Goal: Task Accomplishment & Management: Manage account settings

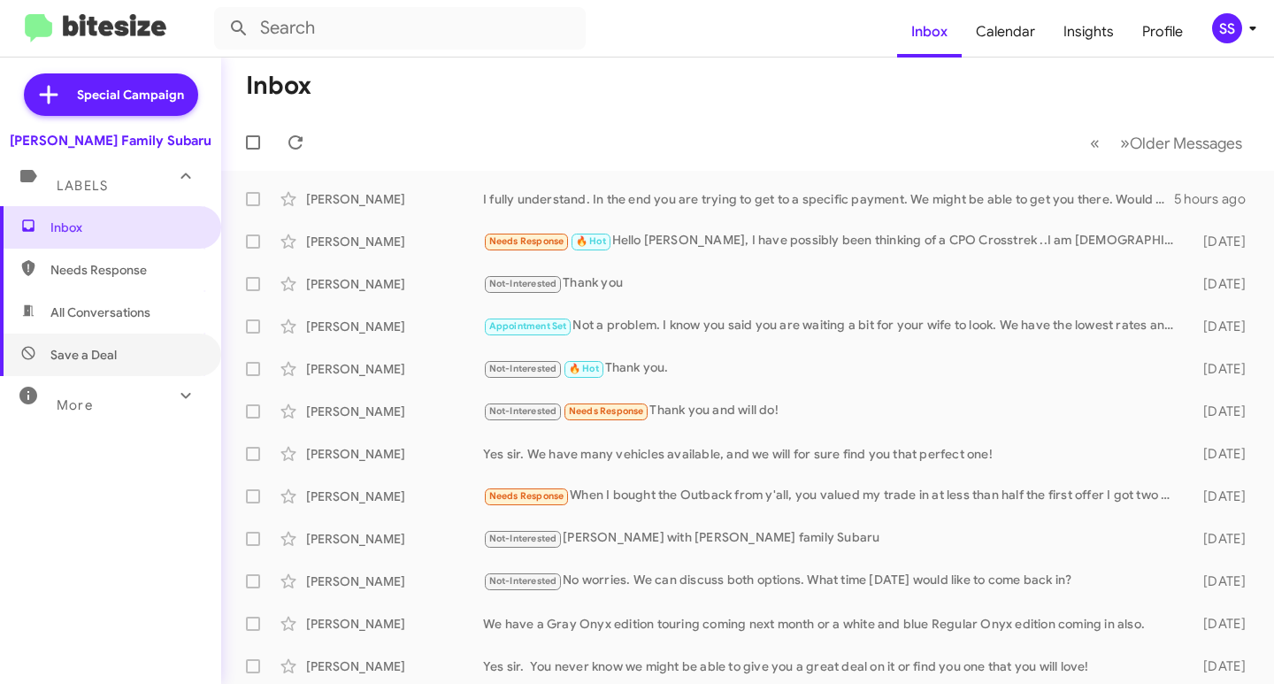
click at [97, 342] on span "Save a Deal" at bounding box center [110, 355] width 221 height 42
type input "in:not-interested"
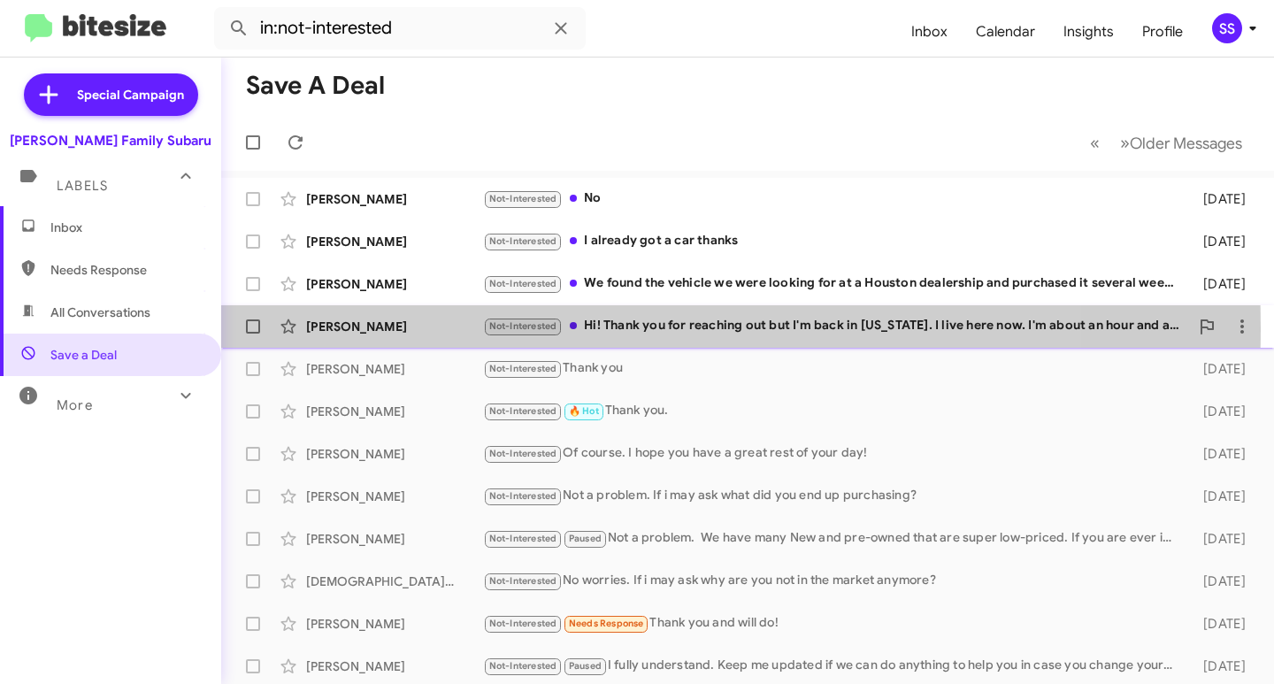
click at [384, 328] on div "[PERSON_NAME]" at bounding box center [394, 327] width 177 height 18
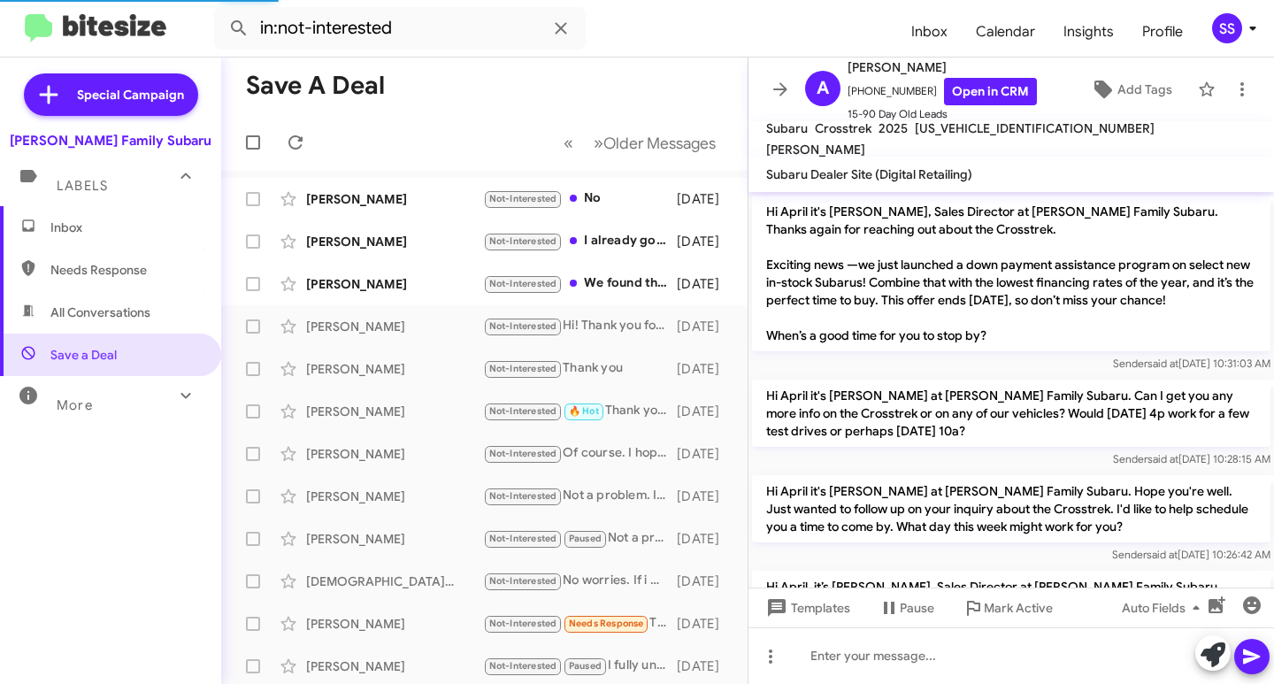
scroll to position [671, 0]
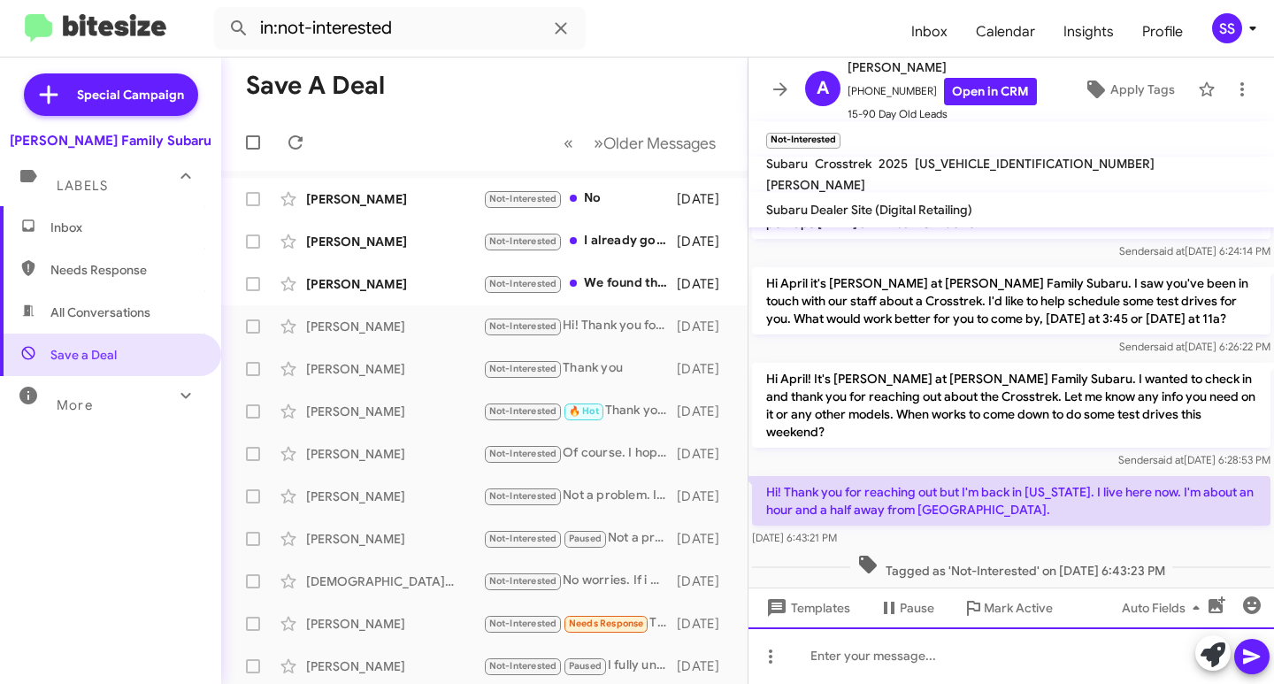
click at [916, 659] on div at bounding box center [1010, 655] width 525 height 57
click at [895, 664] on div "To enrich screen reader interactions, please activate Accessibility in Grammarl…" at bounding box center [1010, 655] width 525 height 57
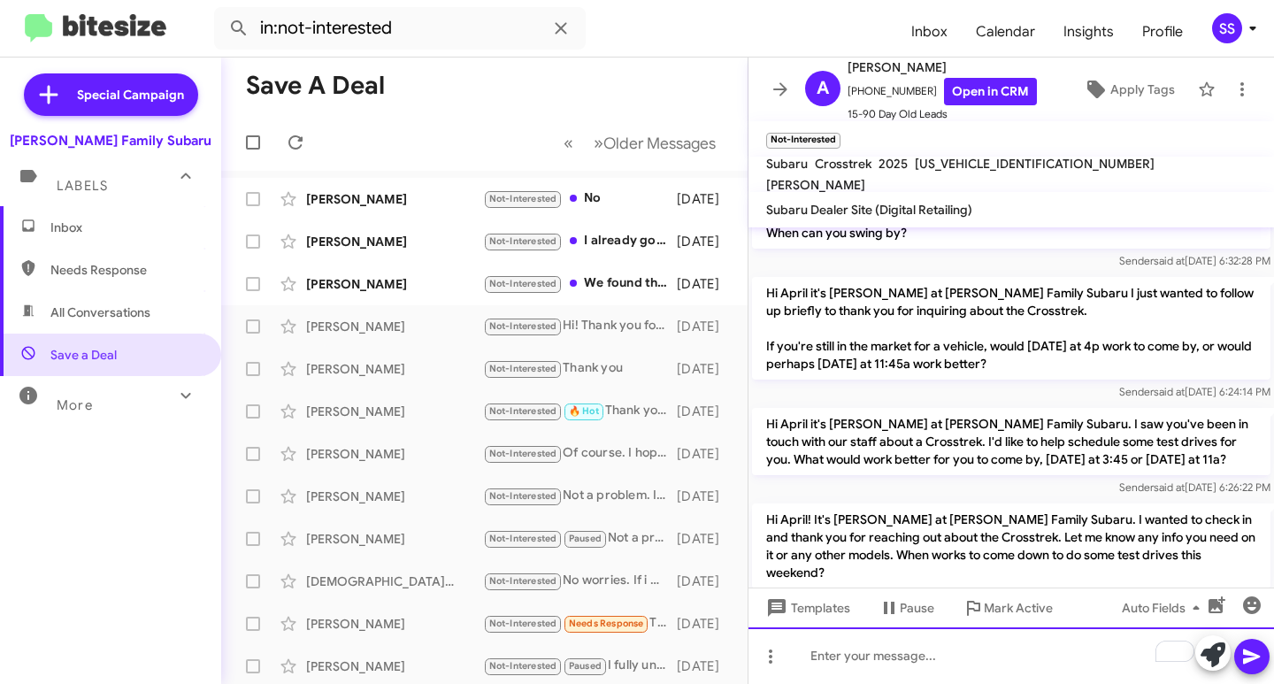
scroll to position [789, 0]
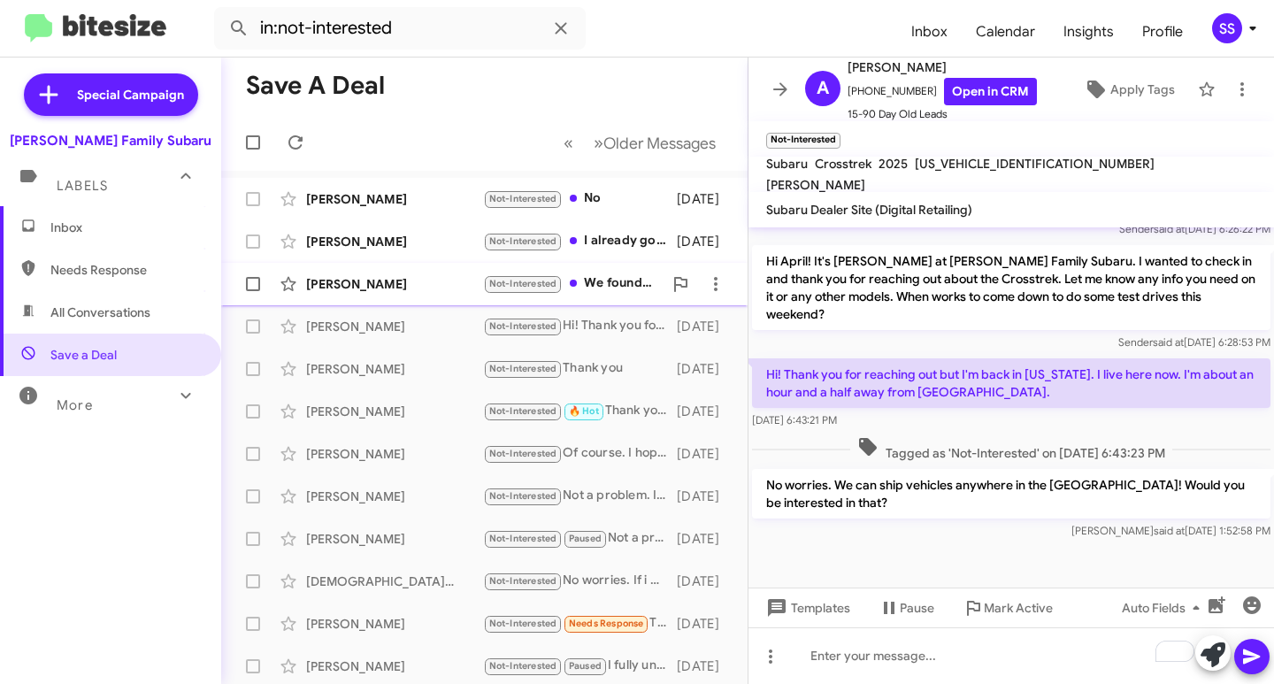
click at [374, 293] on div "[PERSON_NAME] Not-Interested We found the vehicle we were looking for at a Hous…" at bounding box center [484, 283] width 498 height 35
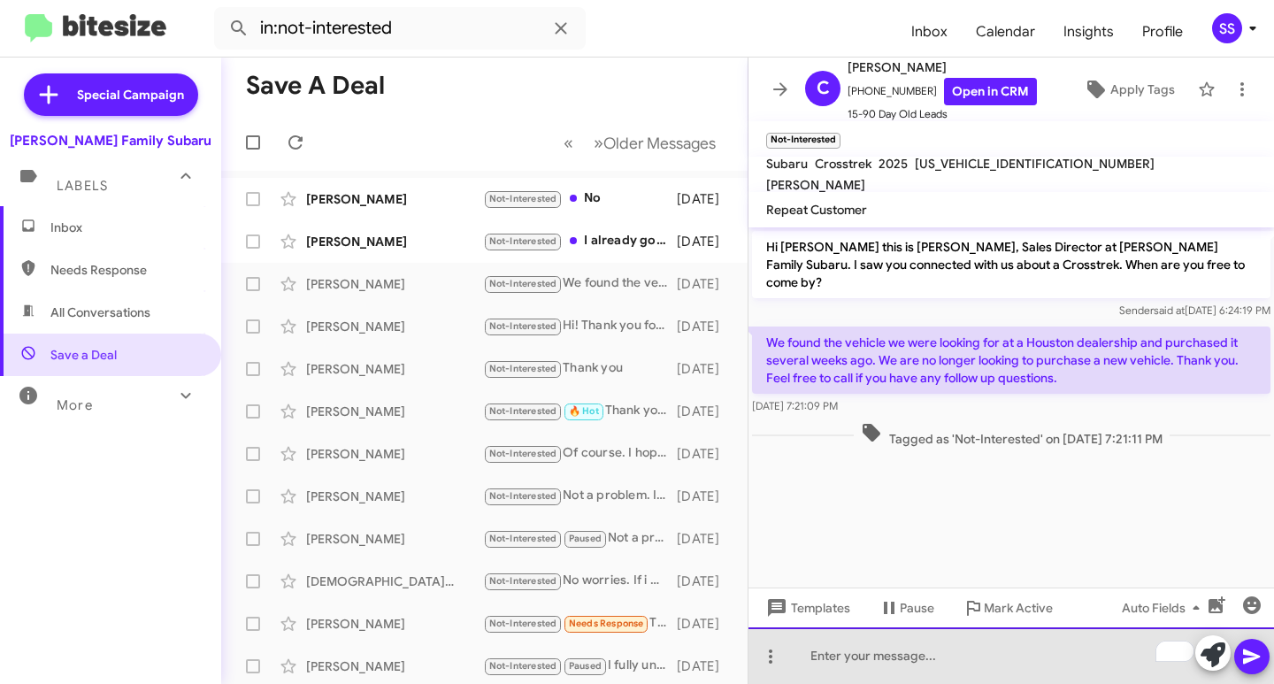
click at [881, 655] on div "To enrich screen reader interactions, please activate Accessibility in Grammarl…" at bounding box center [1010, 655] width 525 height 57
